Goal: Download file/media

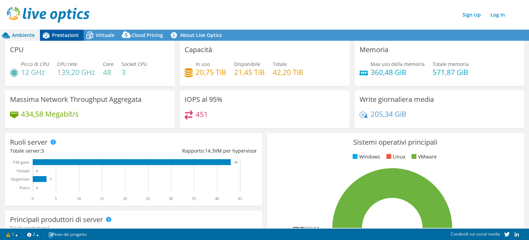
click at [69, 35] on span "Prestazioni" at bounding box center [65, 35] width 27 height 7
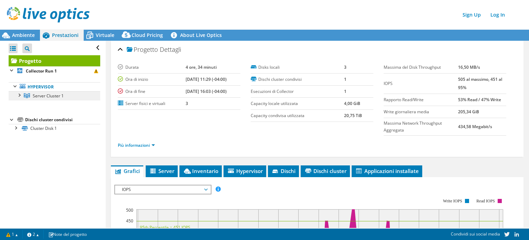
click at [50, 92] on link "Server Cluster 1" at bounding box center [55, 95] width 92 height 9
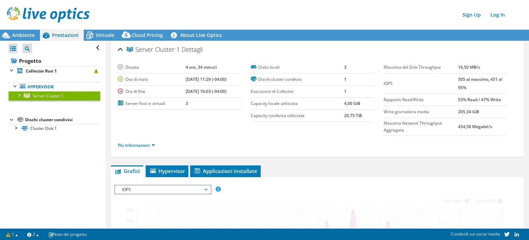
click at [20, 93] on div at bounding box center [19, 94] width 7 height 7
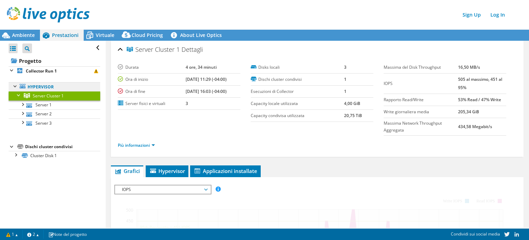
click at [39, 89] on link "Hypervisor" at bounding box center [55, 86] width 92 height 9
click at [42, 84] on link "Hypervisor" at bounding box center [55, 86] width 92 height 9
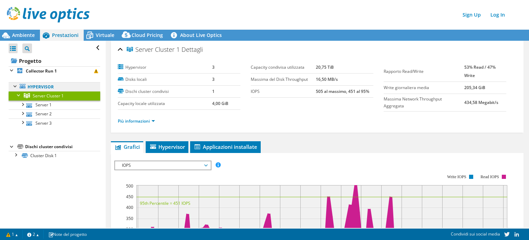
click at [45, 82] on link "Hypervisor" at bounding box center [55, 86] width 92 height 9
click at [53, 89] on link "Hypervisor" at bounding box center [55, 86] width 92 height 9
click at [153, 118] on link "Più informazioni" at bounding box center [136, 121] width 37 height 6
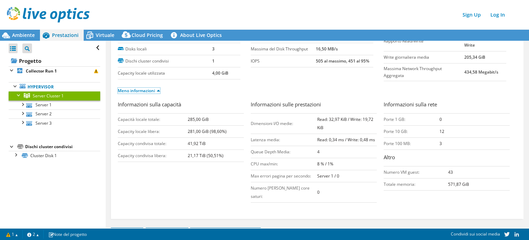
scroll to position [34, 0]
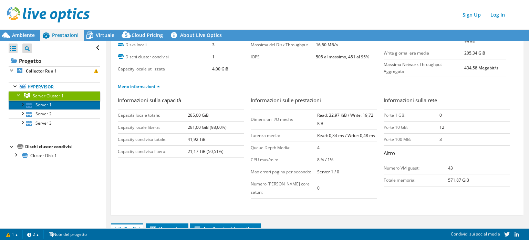
click at [68, 107] on link "Server 1" at bounding box center [55, 104] width 92 height 9
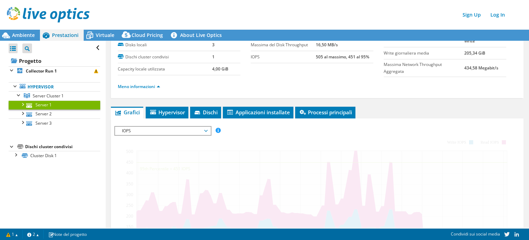
click at [24, 106] on div at bounding box center [22, 103] width 7 height 7
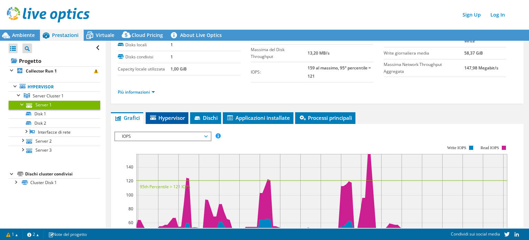
click at [169, 119] on span "Hypervisor" at bounding box center [167, 117] width 36 height 7
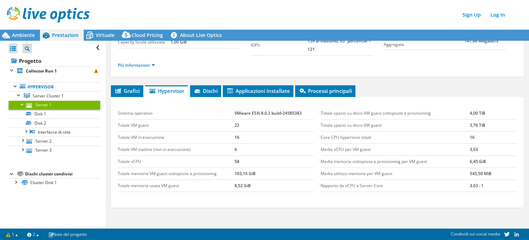
scroll to position [46, 0]
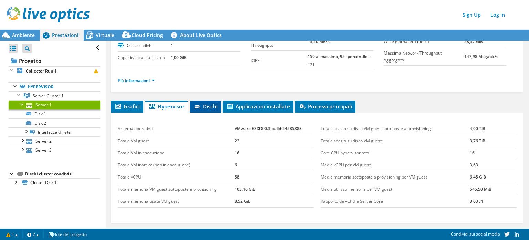
click at [215, 106] on span "Dischi" at bounding box center [206, 106] width 24 height 7
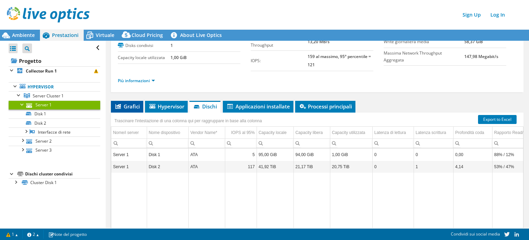
click at [119, 106] on icon at bounding box center [118, 106] width 6 height 5
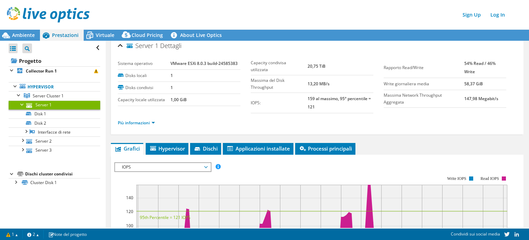
scroll to position [0, 0]
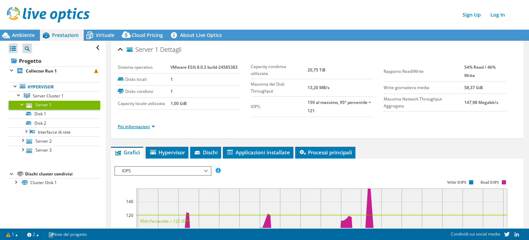
click at [141, 126] on link "Più informazioni" at bounding box center [136, 126] width 37 height 6
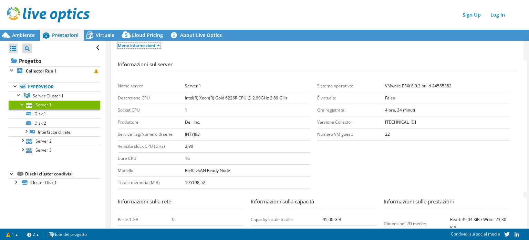
scroll to position [92, 0]
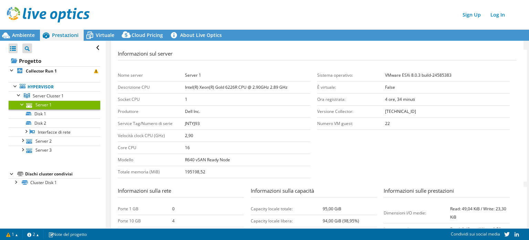
click at [191, 123] on b "JNTYJ93" at bounding box center [192, 123] width 15 height 6
copy b "JNTYJ93"
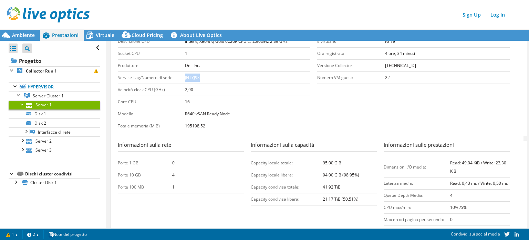
scroll to position [138, 0]
click at [74, 116] on link "Disk 1" at bounding box center [55, 113] width 92 height 9
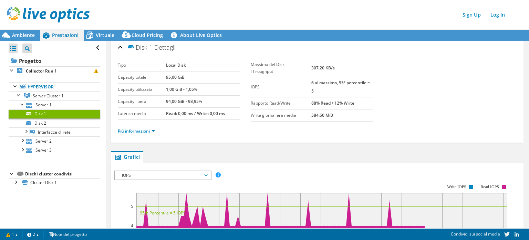
scroll to position [0, 0]
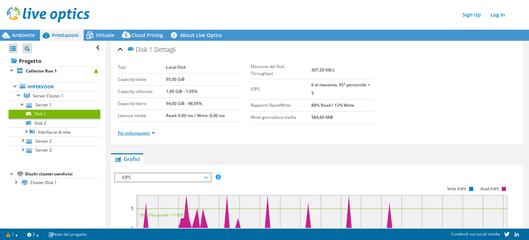
click at [137, 132] on link "Più informazioni" at bounding box center [136, 133] width 37 height 6
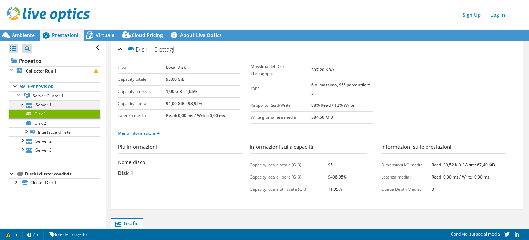
click at [20, 104] on div at bounding box center [22, 103] width 7 height 7
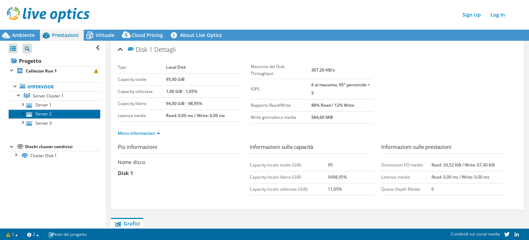
click at [47, 114] on link "Server 2" at bounding box center [55, 113] width 92 height 9
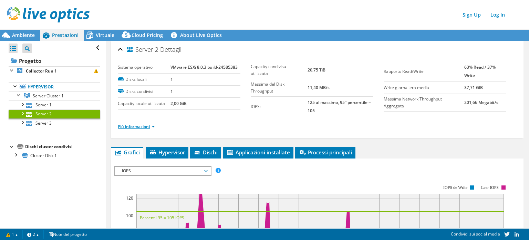
click at [139, 125] on link "Più informazioni" at bounding box center [136, 126] width 37 height 6
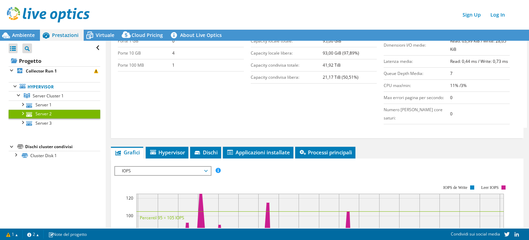
scroll to position [264, 0]
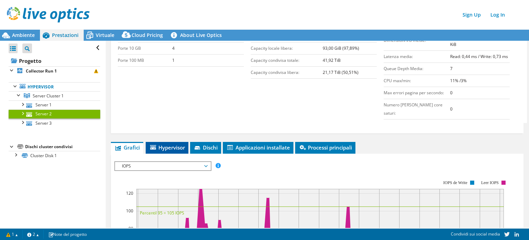
click at [179, 144] on span "Hypervisor" at bounding box center [167, 147] width 36 height 7
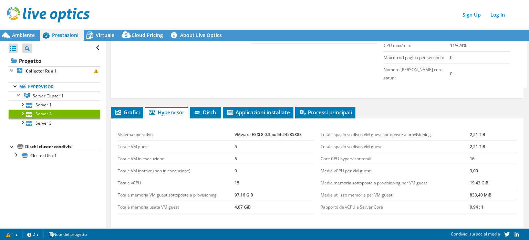
scroll to position [298, 0]
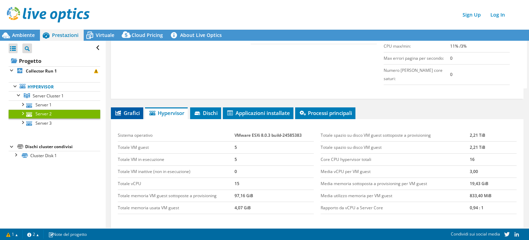
click at [134, 109] on span "Grafici" at bounding box center [127, 112] width 26 height 7
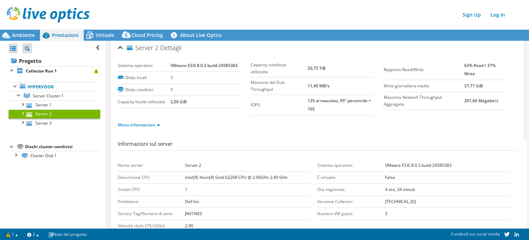
scroll to position [0, 0]
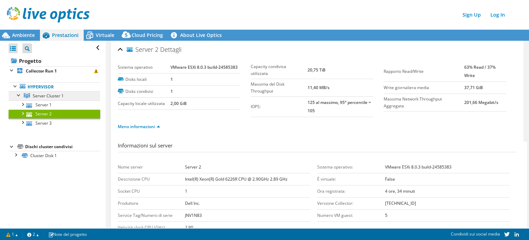
click at [45, 95] on span "Server Cluster 1" at bounding box center [48, 96] width 31 height 6
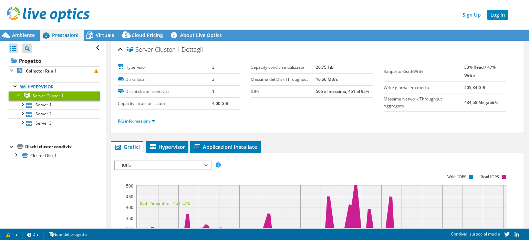
click at [499, 15] on link "Log In" at bounding box center [497, 15] width 21 height 10
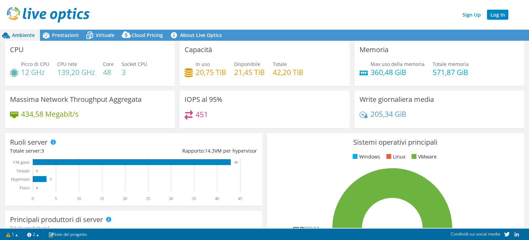
click at [498, 16] on link "Log In" at bounding box center [497, 15] width 21 height 10
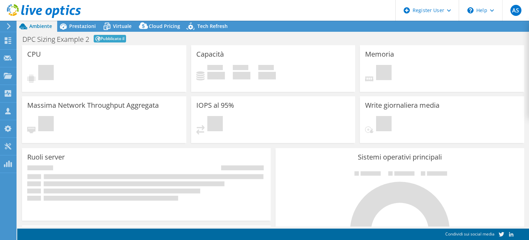
select select "EUFrankfurt"
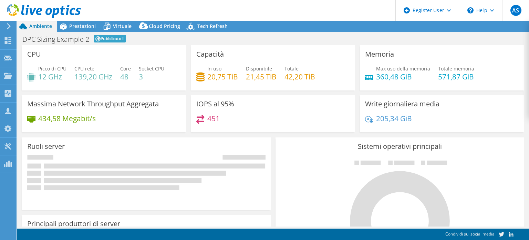
select select "EUFrankfurt"
select select "EUR"
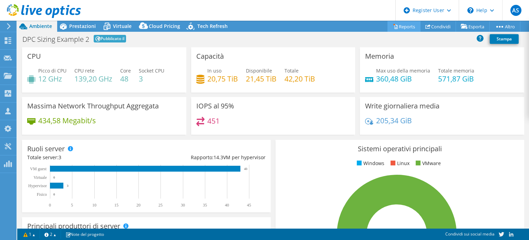
click at [399, 27] on link "Reports" at bounding box center [404, 26] width 33 height 11
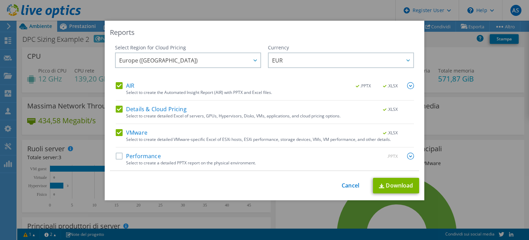
click at [118, 133] on label "VMware" at bounding box center [132, 132] width 32 height 7
click at [0, 0] on input "VMware" at bounding box center [0, 0] width 0 height 0
click at [116, 106] on label "Details & Cloud Pricing" at bounding box center [151, 108] width 71 height 7
click at [0, 0] on input "Details & Cloud Pricing" at bounding box center [0, 0] width 0 height 0
click at [382, 85] on span ".XLSX" at bounding box center [391, 85] width 26 height 5
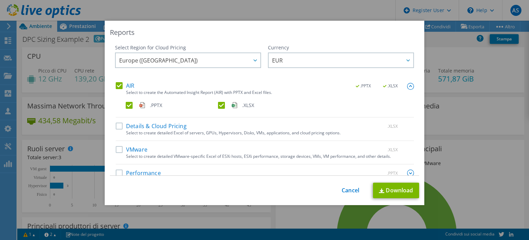
click at [219, 105] on label ".XLSX" at bounding box center [263, 105] width 91 height 7
click at [0, 0] on input ".XLSX" at bounding box center [0, 0] width 0 height 0
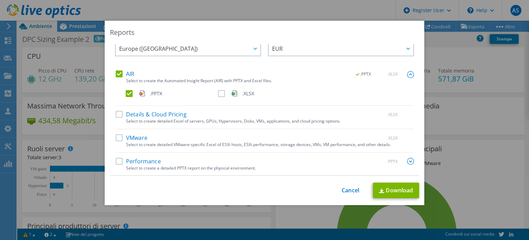
click at [117, 161] on label "Performance" at bounding box center [138, 160] width 45 height 7
click at [0, 0] on input "Performance" at bounding box center [0, 0] width 0 height 0
click at [387, 188] on link "Download" at bounding box center [396, 190] width 46 height 16
click at [347, 192] on link "Cancel" at bounding box center [351, 190] width 18 height 7
